Goal: Task Accomplishment & Management: Manage account settings

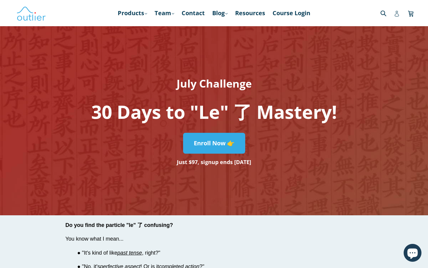
click at [398, 11] on icon at bounding box center [397, 14] width 6 height 6
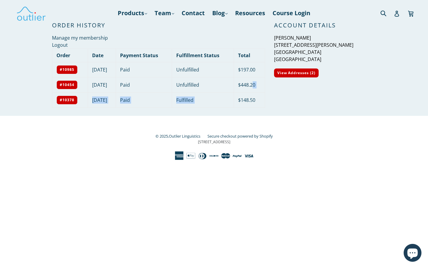
drag, startPoint x: 257, startPoint y: 85, endPoint x: 263, endPoint y: 94, distance: 10.5
click at [263, 94] on tbody "#10985 April 12, 2025 Paid Unfulfilled $197.00 #10454 November 30, 2024 Paid Un…" at bounding box center [158, 84] width 213 height 45
click at [71, 99] on link "#10378" at bounding box center [66, 99] width 21 height 9
click at [71, 69] on link "#10985" at bounding box center [66, 69] width 21 height 9
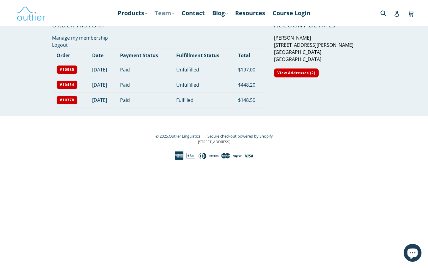
click at [162, 12] on link "Team .cls-1{fill:#231f20} expand" at bounding box center [165, 13] width 26 height 11
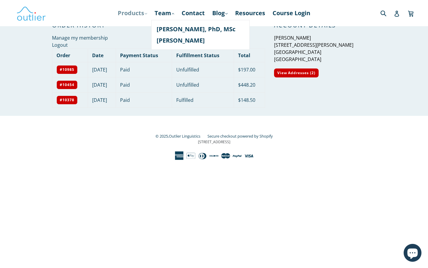
click at [146, 15] on link "Products .cls-1{fill:#231f20} expand" at bounding box center [132, 13] width 35 height 11
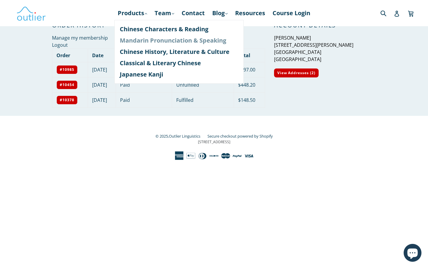
click at [151, 36] on link "Mandarin Pronunciation & Speaking" at bounding box center [179, 40] width 119 height 11
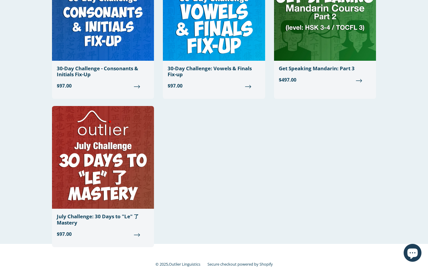
scroll to position [710, 0]
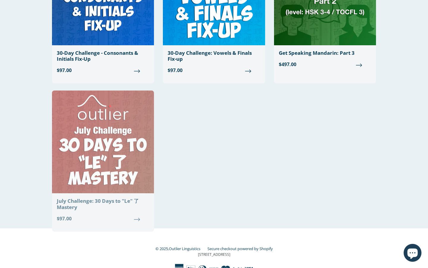
click at [133, 111] on img at bounding box center [103, 141] width 102 height 103
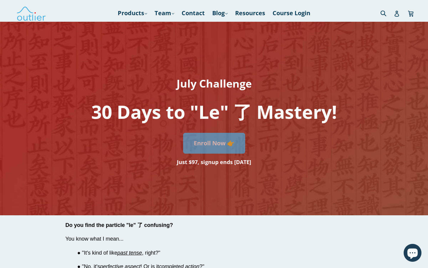
click at [196, 139] on link "Enroll Now 👉" at bounding box center [214, 143] width 62 height 21
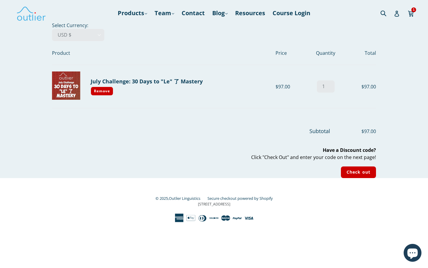
click at [196, 139] on div at bounding box center [214, 140] width 324 height 11
click at [346, 171] on input "Check out" at bounding box center [358, 172] width 35 height 12
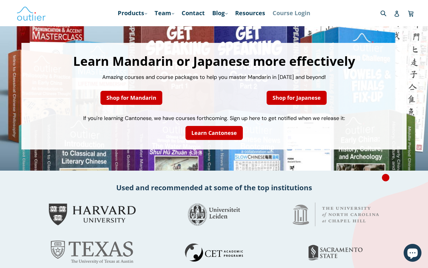
click at [289, 14] on link "Course Login" at bounding box center [292, 13] width 44 height 11
click at [395, 18] on link "Account" at bounding box center [397, 13] width 6 height 12
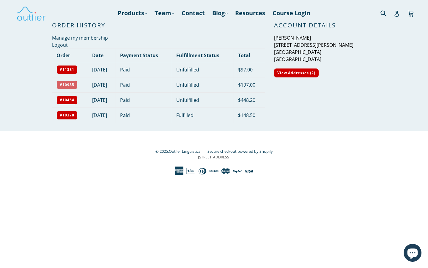
click at [74, 84] on link "#10985" at bounding box center [66, 84] width 21 height 9
click at [74, 69] on link "#11381" at bounding box center [66, 69] width 21 height 9
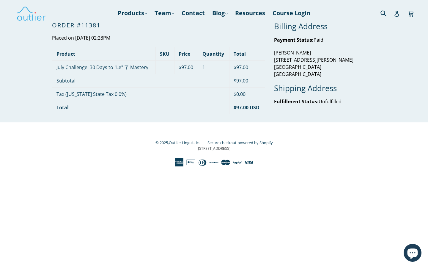
click at [102, 95] on td "Tax (Texas State Tax 0.0%)" at bounding box center [140, 93] width 177 height 13
click at [102, 105] on td "Total" at bounding box center [140, 106] width 177 height 13
click at [111, 67] on link "July Challenge: 30 Days to "Le" 了 Mastery" at bounding box center [102, 67] width 92 height 7
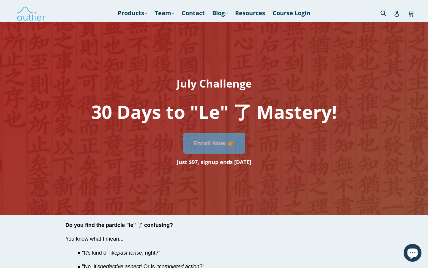
click at [225, 142] on link "Enroll Now 👉" at bounding box center [214, 143] width 62 height 21
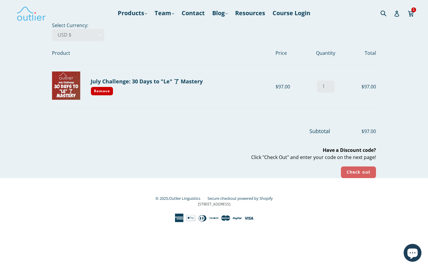
click at [360, 168] on input "Check out" at bounding box center [358, 172] width 35 height 12
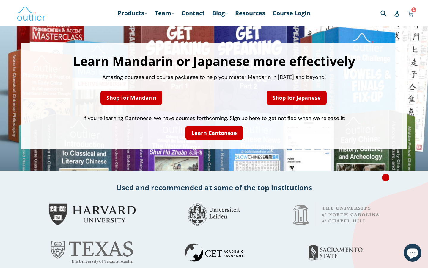
click at [413, 18] on link "Cart Cart 1 item" at bounding box center [411, 13] width 7 height 14
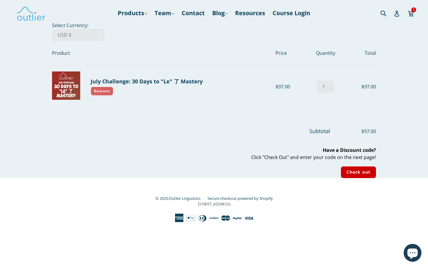
drag, startPoint x: 0, startPoint y: 0, endPoint x: 110, endPoint y: 91, distance: 142.5
click at [110, 91] on link "Remove" at bounding box center [102, 90] width 23 height 9
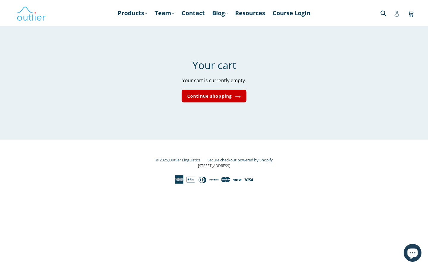
click at [395, 17] on link "Account" at bounding box center [397, 13] width 6 height 12
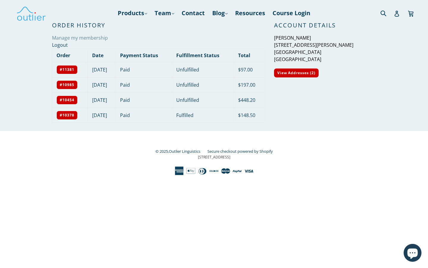
click at [95, 39] on link "Manage my membership" at bounding box center [80, 37] width 56 height 7
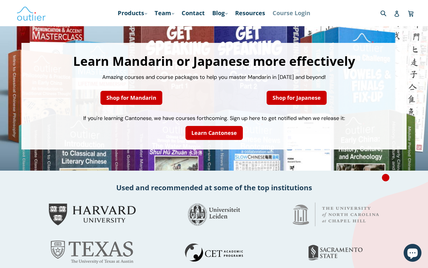
click at [306, 9] on link "Course Login" at bounding box center [292, 13] width 44 height 11
click at [397, 10] on link "Account" at bounding box center [397, 13] width 6 height 12
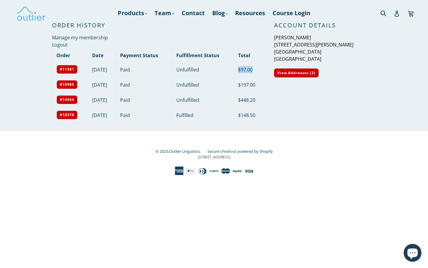
click at [243, 68] on td "$97.00" at bounding box center [249, 69] width 31 height 15
click at [245, 68] on td "$97.00" at bounding box center [249, 69] width 31 height 15
click at [252, 31] on div "Order History Manage my membership Logout Order Date Payment Status Fulfillment…" at bounding box center [154, 76] width 222 height 109
click at [226, 128] on div "Order History Manage my membership Logout Order Date Payment Status Fulfillment…" at bounding box center [154, 76] width 222 height 109
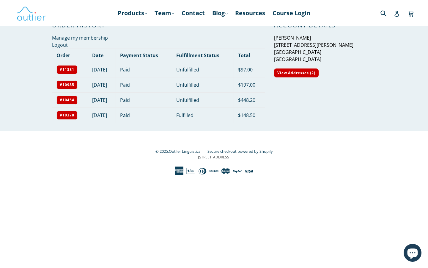
click at [142, 18] on nav "Products .cls-1{fill:#231f20} expand Chinese Characters & Reading Mandarin Pron…" at bounding box center [213, 13] width 205 height 26
click at [143, 13] on link "Products .cls-1{fill:#231f20} expand" at bounding box center [132, 13] width 35 height 11
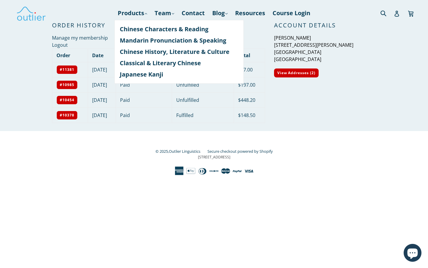
click at [177, 132] on div "© 2025, Outlier Linguistics Secure checkout powered by Shopify [STREET_ADDRESS]" at bounding box center [214, 153] width 324 height 44
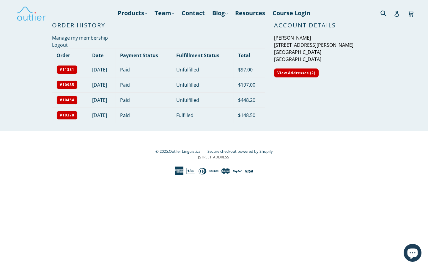
click at [225, 69] on td "Unfulfilled" at bounding box center [203, 69] width 62 height 15
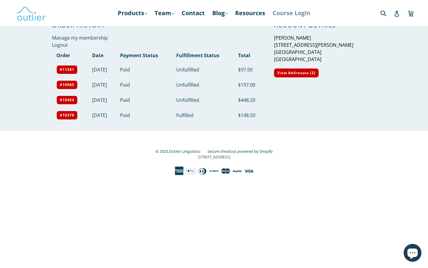
click at [298, 12] on link "Course Login" at bounding box center [292, 13] width 44 height 11
